Goal: Transaction & Acquisition: Register for event/course

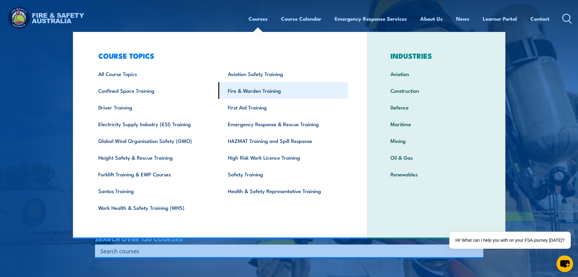
click at [253, 91] on link "Fire & Warden Training" at bounding box center [284, 90] width 130 height 17
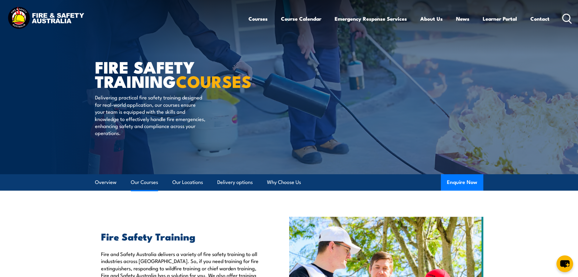
click at [146, 182] on link "Our Courses" at bounding box center [144, 182] width 27 height 16
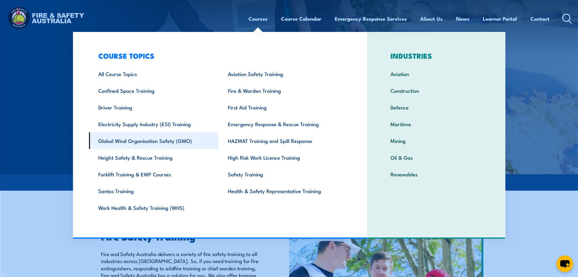
click at [148, 141] on link "Global Wind Organisation Safety (GWO)" at bounding box center [154, 140] width 130 height 17
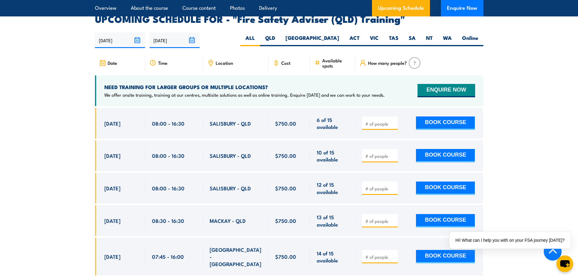
scroll to position [972, 0]
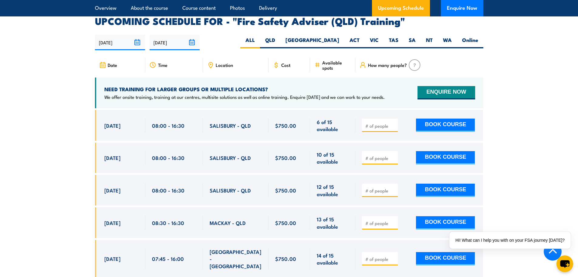
click at [313, 100] on p "We offer onsite training, training at our centres, multisite solutions as well …" at bounding box center [244, 97] width 281 height 6
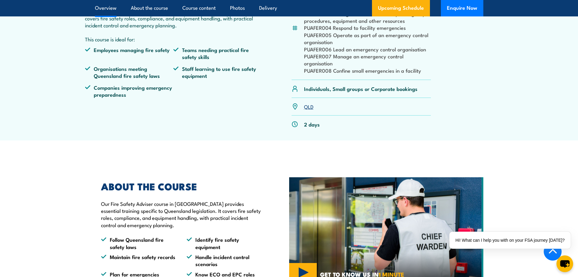
scroll to position [92, 0]
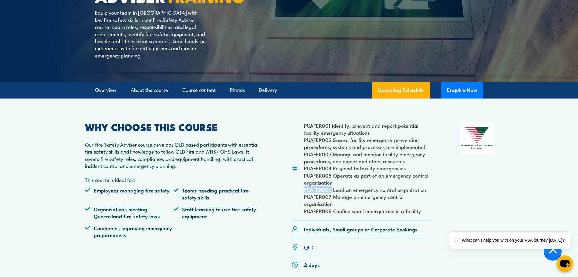
drag, startPoint x: 332, startPoint y: 203, endPoint x: 305, endPoint y: 205, distance: 26.8
click at [305, 193] on li "PUAFER006 Lead an emergency control organisation" at bounding box center [367, 189] width 127 height 7
copy li "PUAFER006"
click at [361, 136] on li "PUAFER001 Identify, prevent and report potential facility emergency situations" at bounding box center [367, 129] width 127 height 14
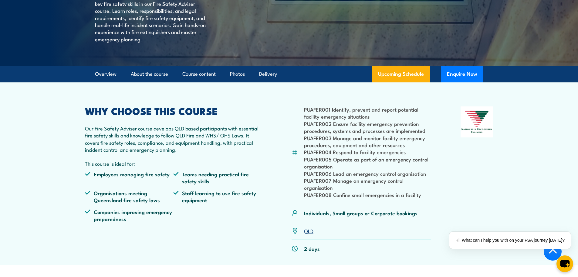
scroll to position [122, 0]
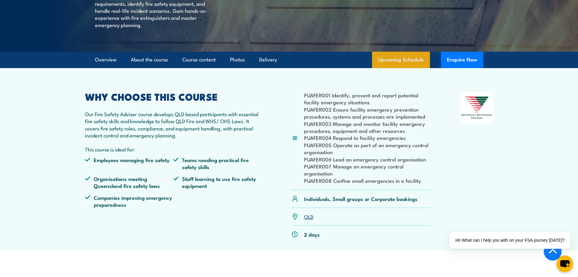
click at [413, 68] on link "Upcoming Schedule" at bounding box center [401, 60] width 58 height 16
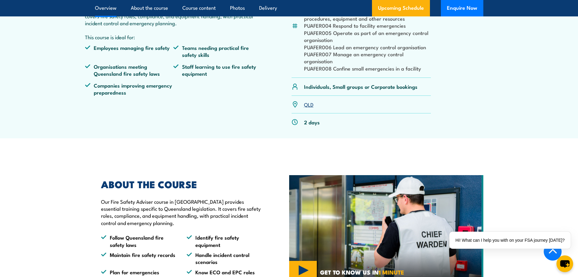
scroll to position [22, 0]
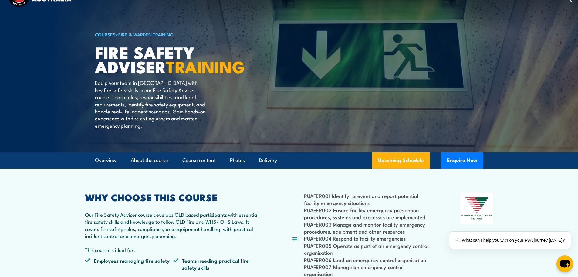
click at [144, 64] on h1 "FIRE SAFETY ADVISER TRAINING" at bounding box center [170, 59] width 150 height 28
click at [166, 69] on strong "TRAINING" at bounding box center [205, 65] width 79 height 25
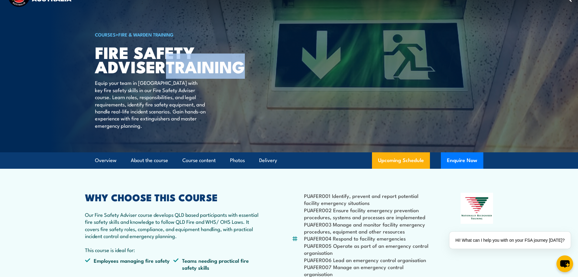
click at [166, 69] on strong "TRAINING" at bounding box center [205, 65] width 79 height 25
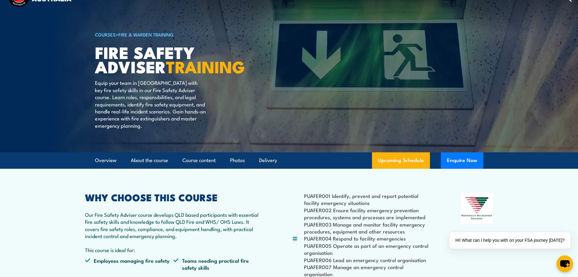
click at [129, 63] on h1 "FIRE SAFETY ADVISER TRAINING" at bounding box center [170, 59] width 150 height 28
drag, startPoint x: 131, startPoint y: 66, endPoint x: 107, endPoint y: 69, distance: 24.4
click at [107, 69] on h1 "FIRE SAFETY ADVISER TRAINING" at bounding box center [170, 59] width 150 height 28
click at [129, 229] on p "Our Fire Safety Adviser course develops QLD based participants with essential f…" at bounding box center [173, 225] width 177 height 29
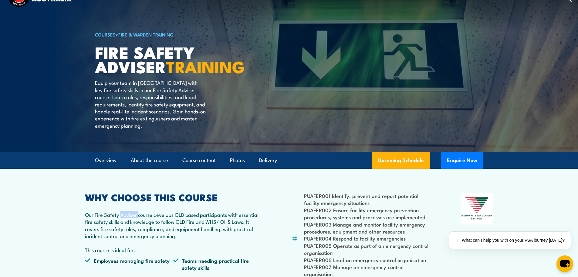
click at [129, 229] on p "Our Fire Safety Adviser course develops QLD based participants with essential f…" at bounding box center [173, 225] width 177 height 29
copy p "Adviser"
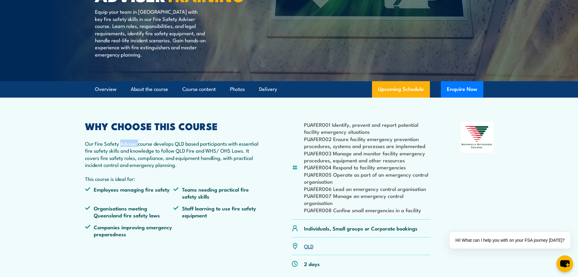
scroll to position [113, 0]
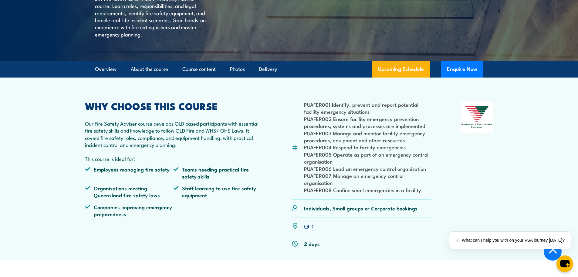
click at [207, 148] on p "Our Fire Safety Adviser course develops QLD based participants with essential f…" at bounding box center [173, 134] width 177 height 29
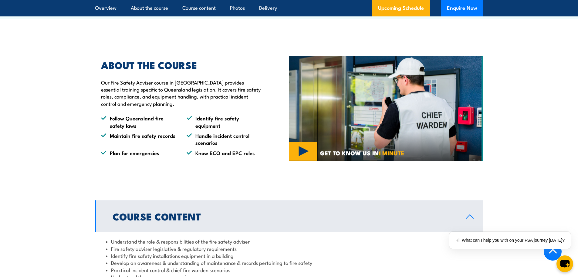
scroll to position [508, 0]
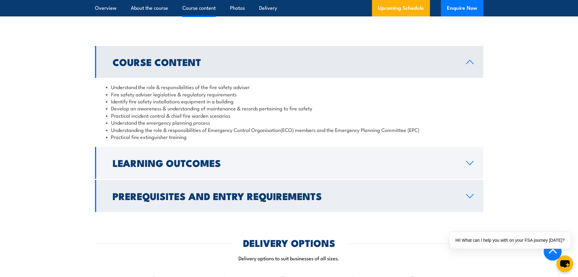
click at [478, 204] on link "Prerequisites and Entry Requirements" at bounding box center [289, 196] width 389 height 32
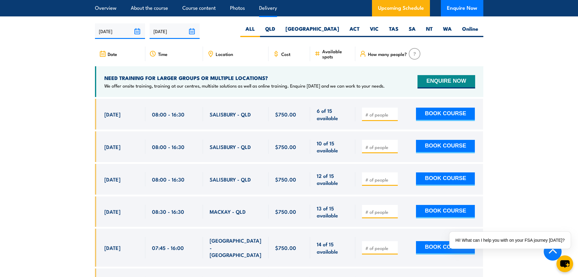
scroll to position [1039, 0]
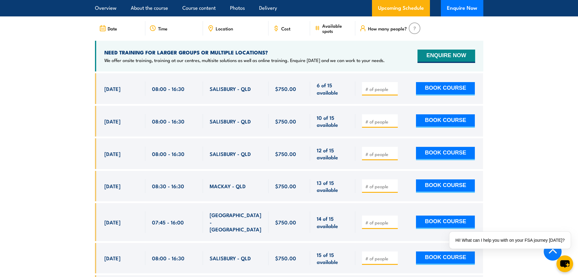
click at [381, 91] on input "number" at bounding box center [381, 89] width 30 height 6
type input "1"
click at [394, 92] on input "1" at bounding box center [381, 89] width 30 height 6
click at [430, 95] on button "BOOK COURSE" at bounding box center [445, 88] width 59 height 13
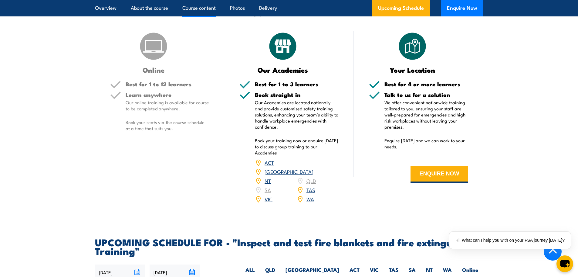
scroll to position [880, 0]
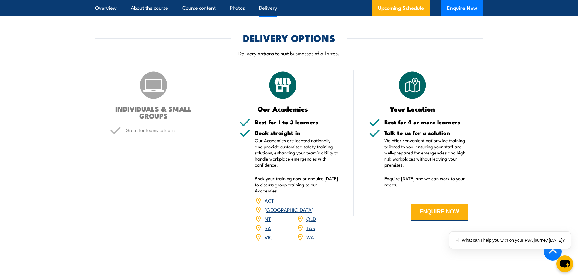
scroll to position [911, 0]
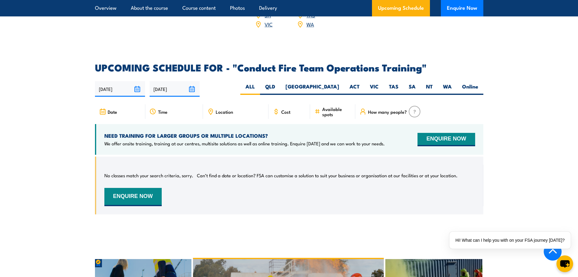
click at [194, 88] on input "[DATE]" at bounding box center [175, 88] width 50 height 15
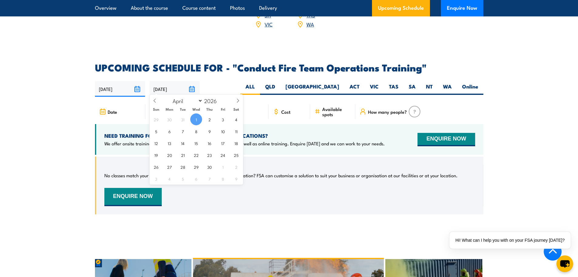
click at [301, 168] on div "No classes match your search criteria, sorry. Can’t find a date or location? FS…" at bounding box center [289, 185] width 371 height 41
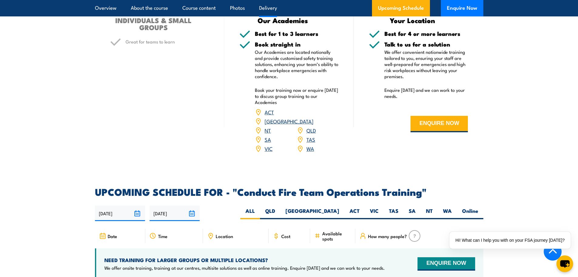
scroll to position [789, 0]
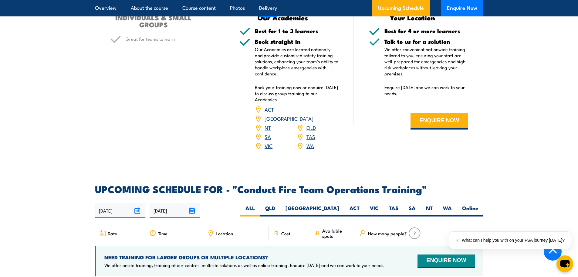
click at [310, 124] on link "QLD" at bounding box center [311, 127] width 9 height 7
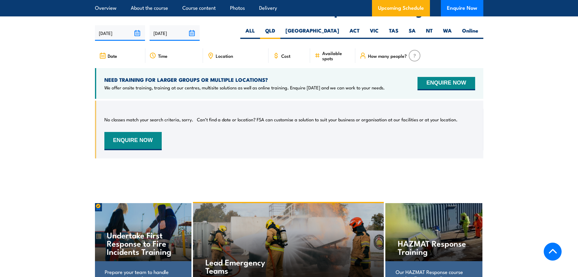
scroll to position [971, 0]
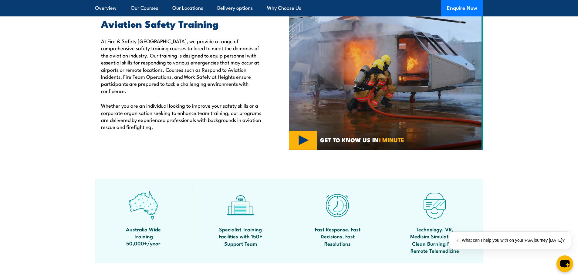
scroll to position [455, 0]
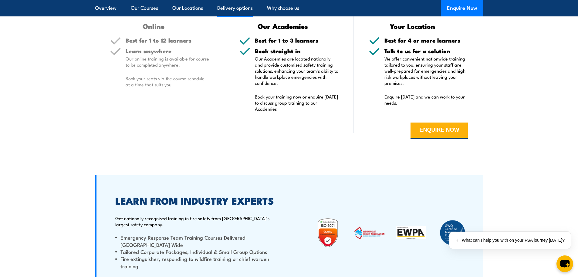
scroll to position [1579, 0]
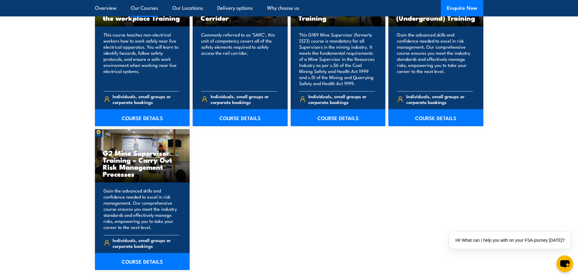
scroll to position [1032, 0]
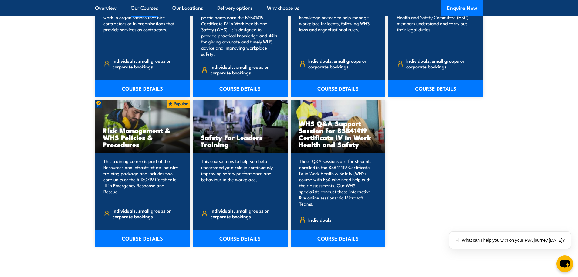
scroll to position [577, 0]
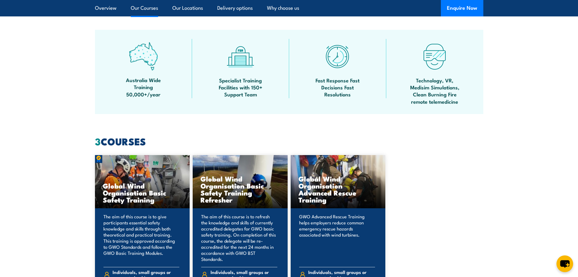
scroll to position [546, 0]
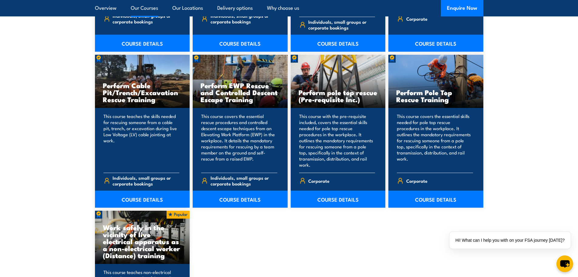
scroll to position [789, 0]
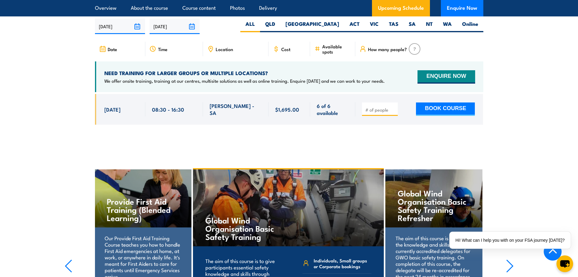
scroll to position [1154, 0]
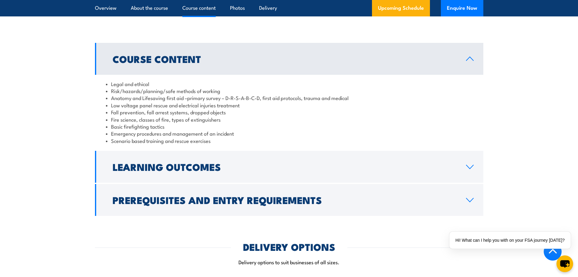
scroll to position [516, 0]
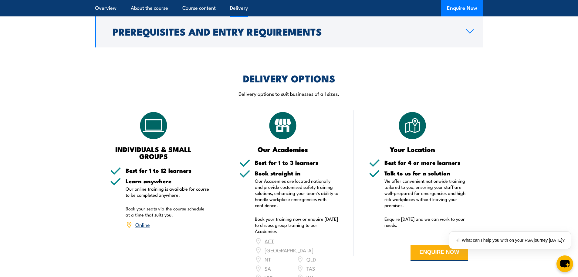
scroll to position [676, 0]
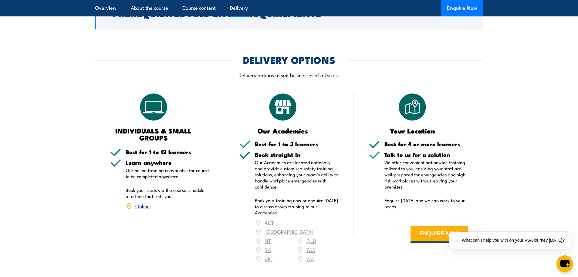
click at [149, 206] on link "Online" at bounding box center [142, 205] width 15 height 7
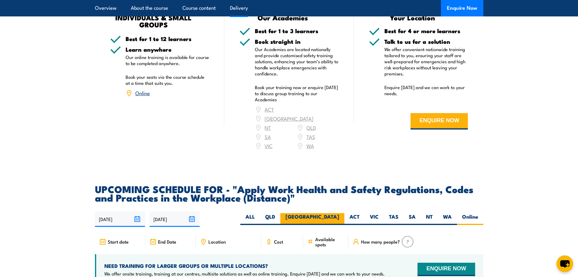
scroll to position [782, 0]
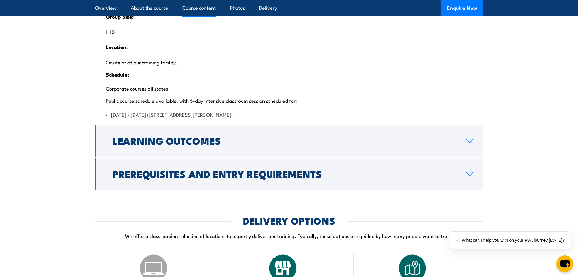
scroll to position [1245, 0]
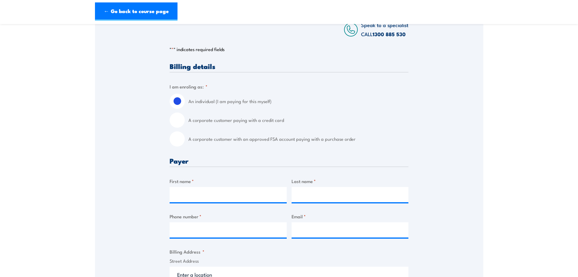
scroll to position [121, 0]
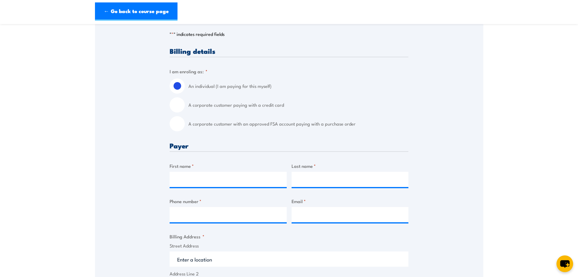
click at [231, 86] on label "An individual (I am paying for this myself)" at bounding box center [299, 85] width 220 height 15
click at [185, 86] on input "An individual (I am paying for this myself)" at bounding box center [177, 85] width 15 height 15
click at [224, 183] on input "First name *" at bounding box center [228, 179] width 117 height 15
type input "Ashley"
type input "Taylor"
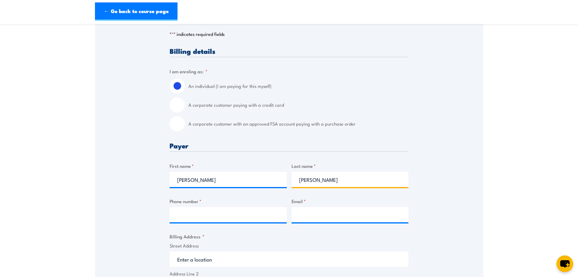
type input "0473252269"
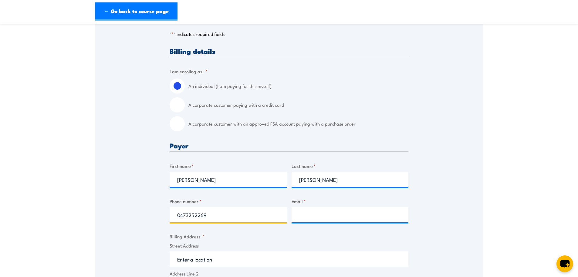
type input "bdk9s@hotmail.com"
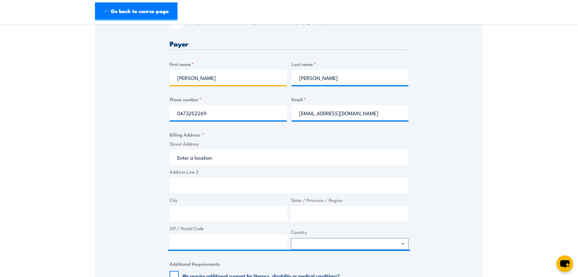
scroll to position [243, 0]
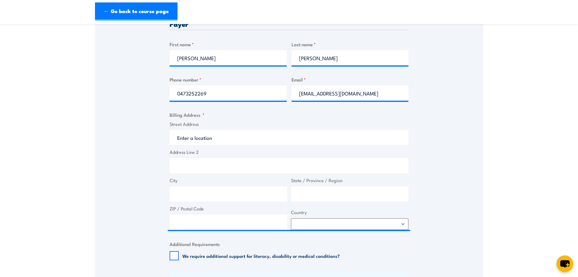
click at [204, 124] on label "Street Address" at bounding box center [289, 124] width 239 height 7
click at [204, 130] on input "Street Address" at bounding box center [289, 137] width 239 height 15
click at [210, 121] on label "Street Address" at bounding box center [289, 124] width 239 height 7
click at [210, 130] on input "Street Address" at bounding box center [289, 137] width 239 height 15
click at [210, 137] on input "Street Address" at bounding box center [289, 137] width 239 height 15
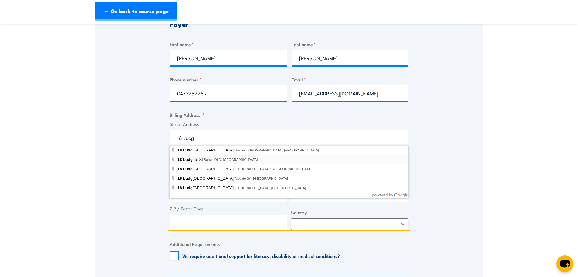
type input "18 Ludgate St, Banyo QLD, Australia"
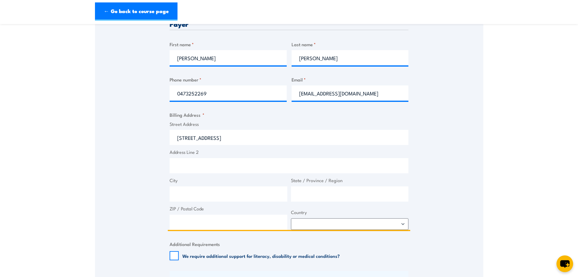
type input "18 Ludgate St"
type input "Banyo"
type input "Queensland"
type input "4014"
select select "Australia"
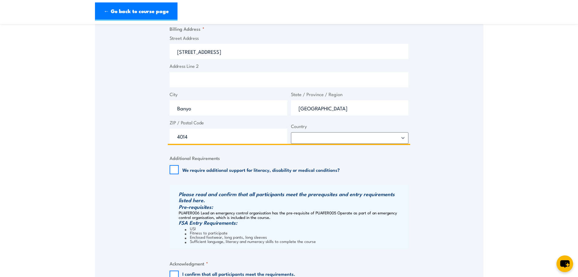
scroll to position [364, 0]
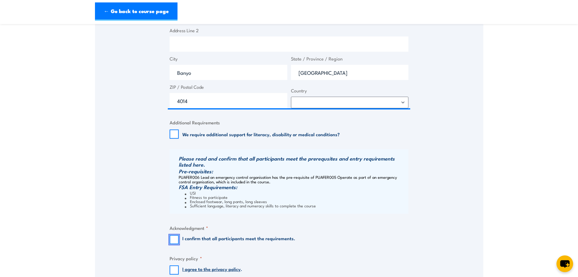
click at [173, 238] on input "I confirm that all participants meet the requirements." at bounding box center [174, 239] width 9 height 9
checkbox input "true"
click at [173, 268] on input "I agree to the privacy policy ." at bounding box center [174, 269] width 9 height 9
checkbox input "true"
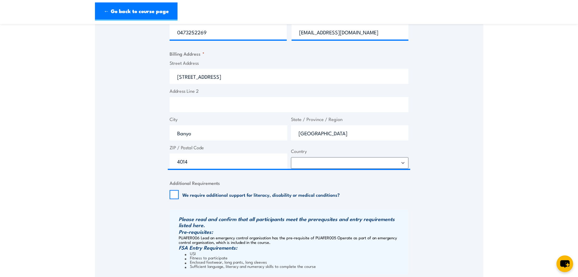
scroll to position [334, 0]
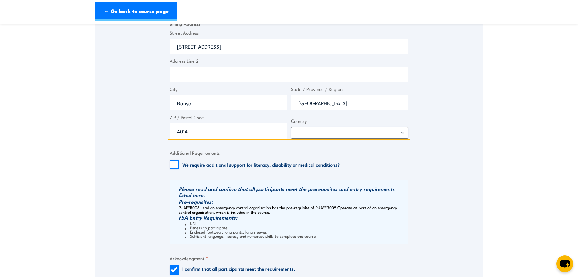
drag, startPoint x: 215, startPoint y: 45, endPoint x: 151, endPoint y: 43, distance: 63.5
click at [151, 43] on div "Speak to a specialist CALL 1300 885 530 CALL 1300 885 530 " * " indicates requi…" at bounding box center [289, 44] width 389 height 546
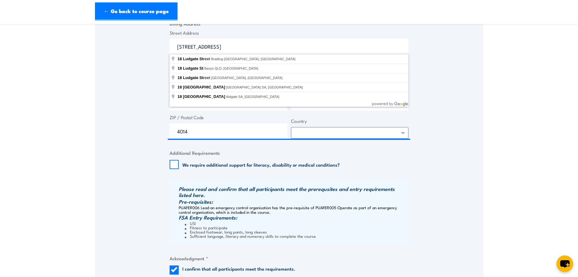
click at [548, 192] on section "Fire Safety Adviser (QLD) Training 08:00 1 CALL "" at bounding box center [289, 28] width 578 height 664
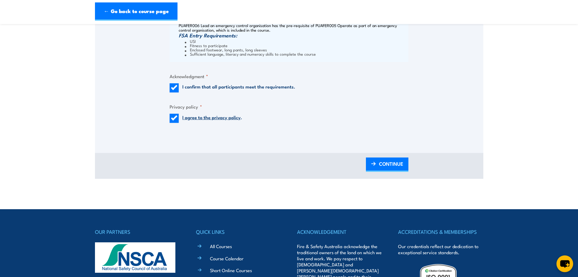
scroll to position [516, 0]
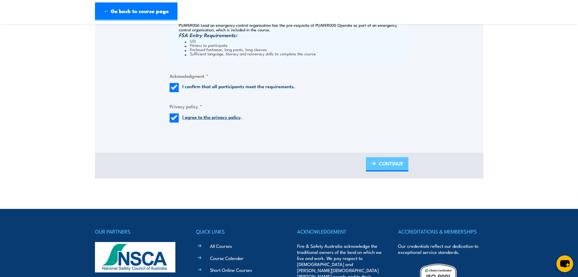
click at [398, 162] on span "CONTINUE" at bounding box center [391, 163] width 24 height 16
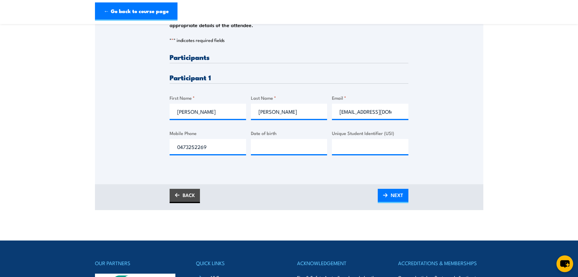
scroll to position [152, 0]
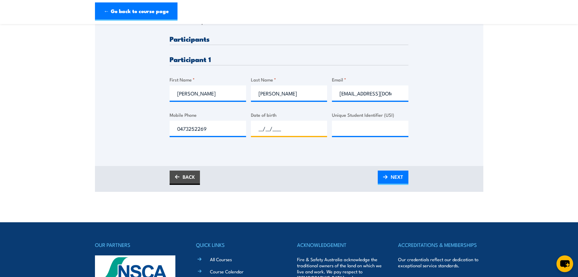
click at [292, 131] on input "__/__/____" at bounding box center [289, 128] width 77 height 15
type input "20/10/1987"
click at [367, 133] on input "Unique Student Identifier (USI)" at bounding box center [370, 128] width 77 height 15
paste input "GNEWEWKV8Y"
type input "GNEWEWKV8Y"
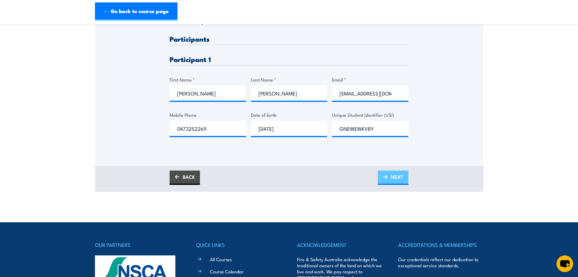
click at [397, 175] on span "NEXT" at bounding box center [397, 176] width 12 height 16
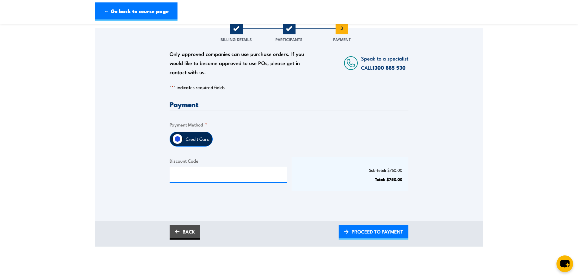
scroll to position [91, 0]
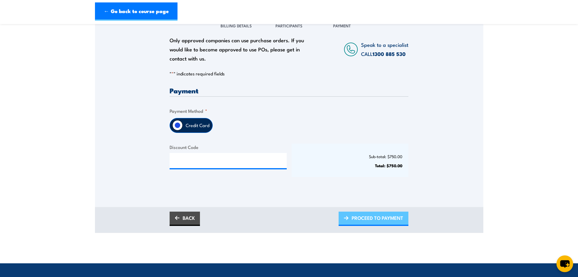
click at [376, 219] on span "PROCEED TO PAYMENT" at bounding box center [378, 217] width 52 height 16
